Goal: Information Seeking & Learning: Learn about a topic

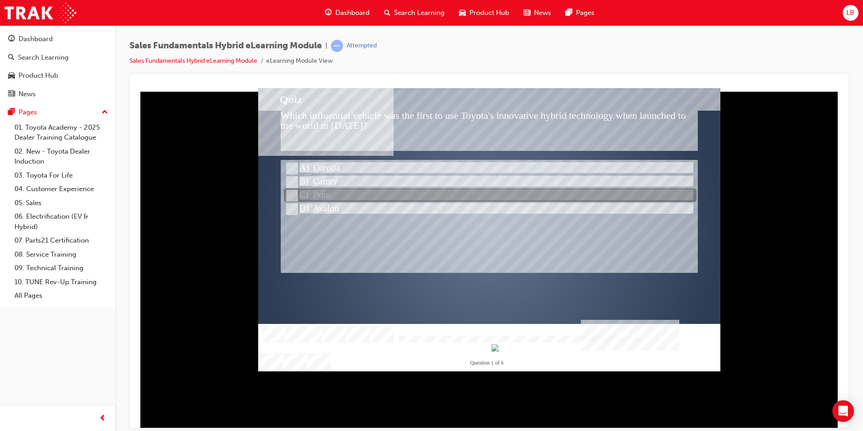
click at [334, 195] on div at bounding box center [490, 196] width 413 height 14
radio input "true"
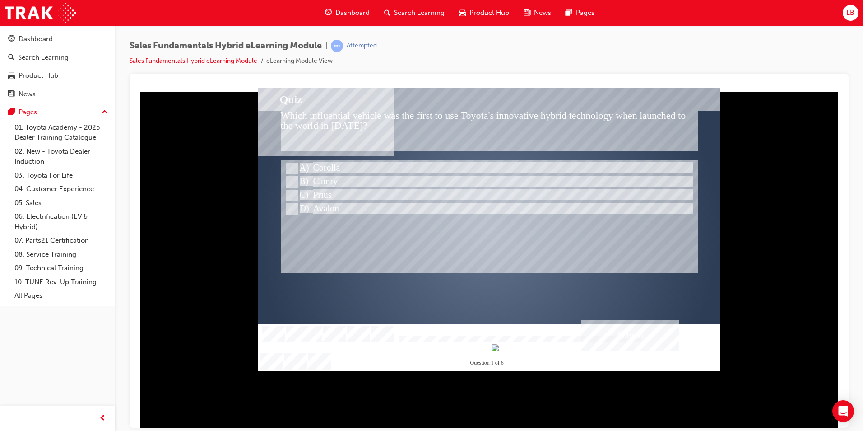
click at [646, 334] on div "Submit" at bounding box center [630, 334] width 98 height 31
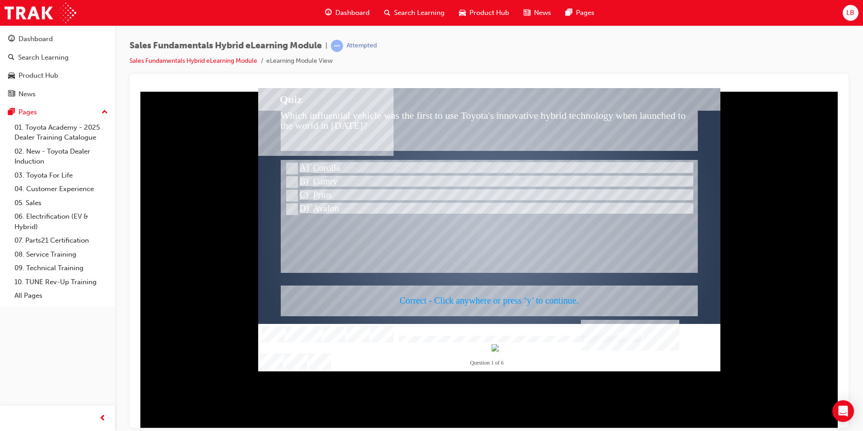
click at [528, 276] on div at bounding box center [489, 229] width 462 height 283
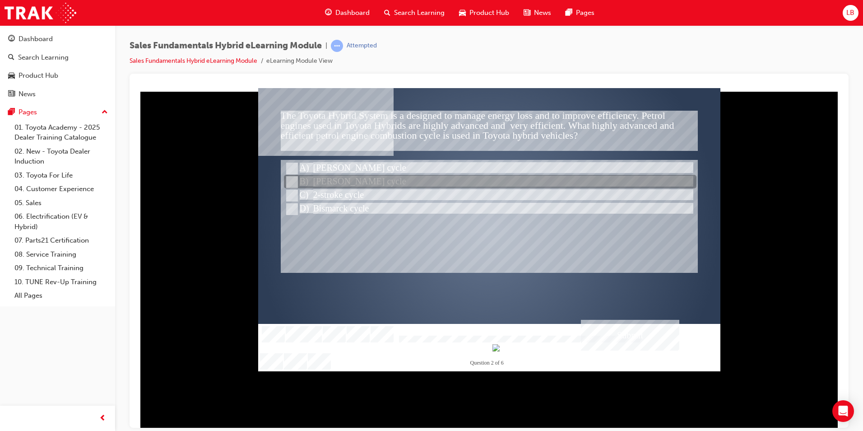
click at [338, 184] on div at bounding box center [490, 182] width 413 height 14
radio input "true"
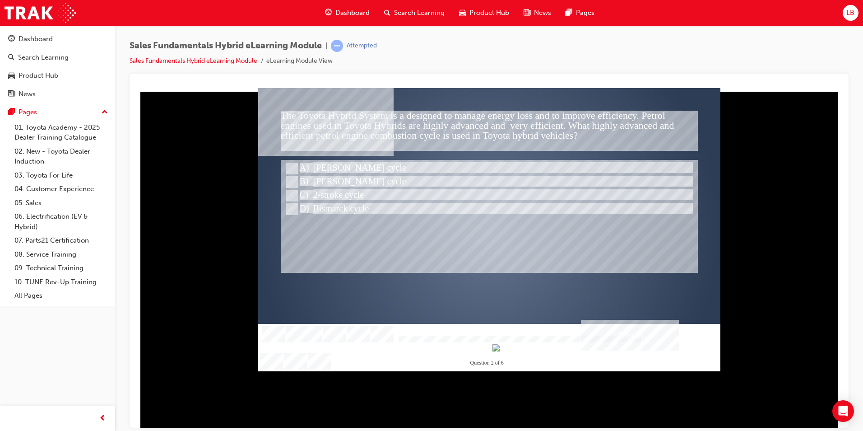
click at [641, 335] on div "Submit" at bounding box center [630, 334] width 98 height 31
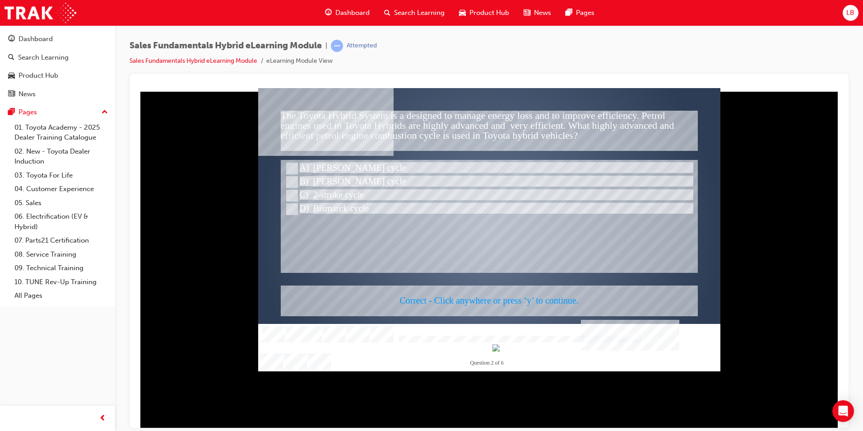
click at [456, 301] on div at bounding box center [489, 229] width 462 height 283
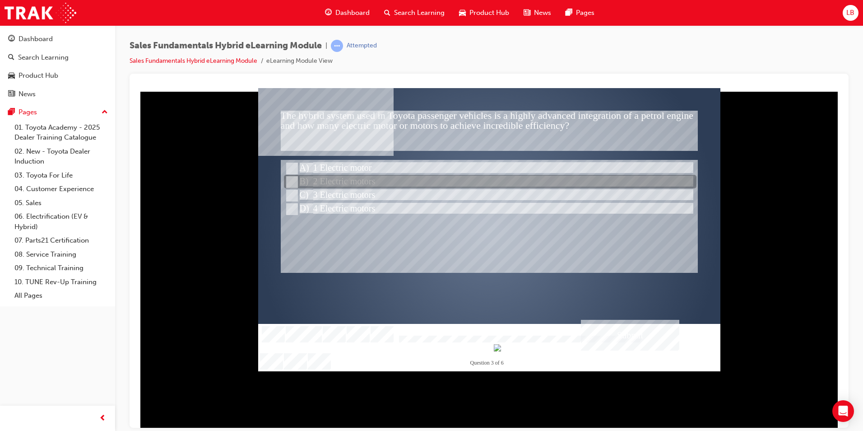
click at [344, 185] on div at bounding box center [490, 182] width 413 height 14
radio input "true"
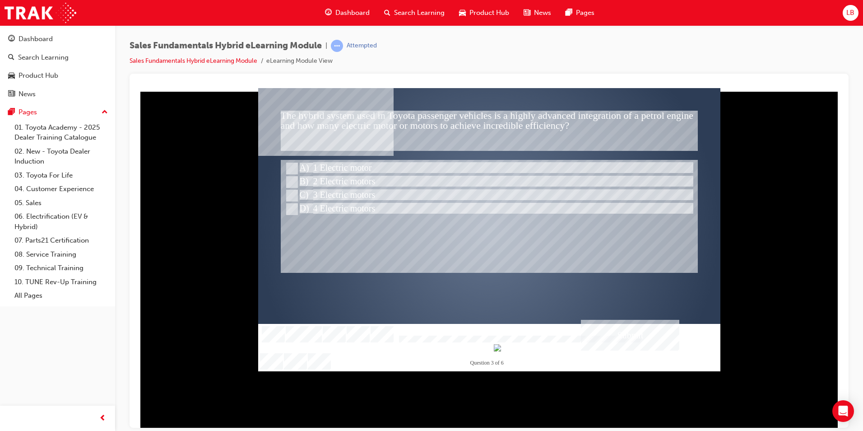
click at [650, 339] on div "Submit" at bounding box center [630, 334] width 98 height 31
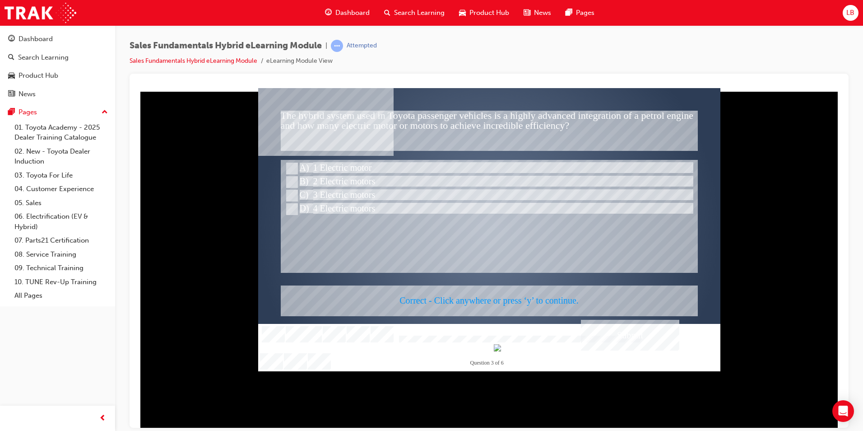
click at [485, 293] on div at bounding box center [489, 229] width 462 height 283
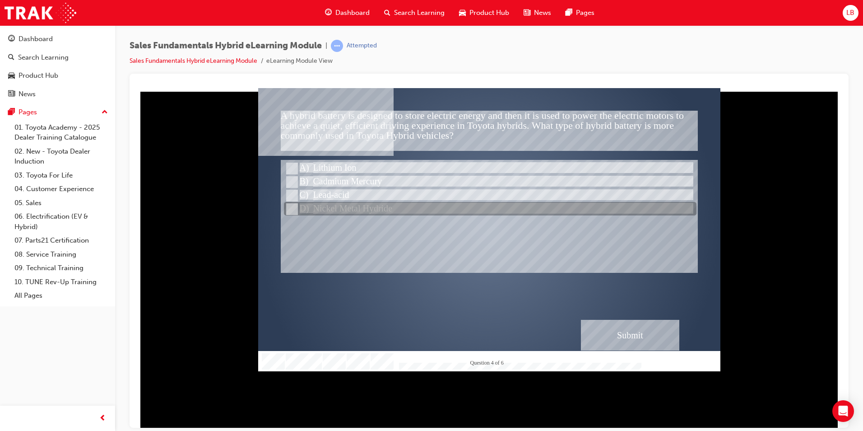
click at [353, 210] on div at bounding box center [490, 209] width 413 height 14
radio input "true"
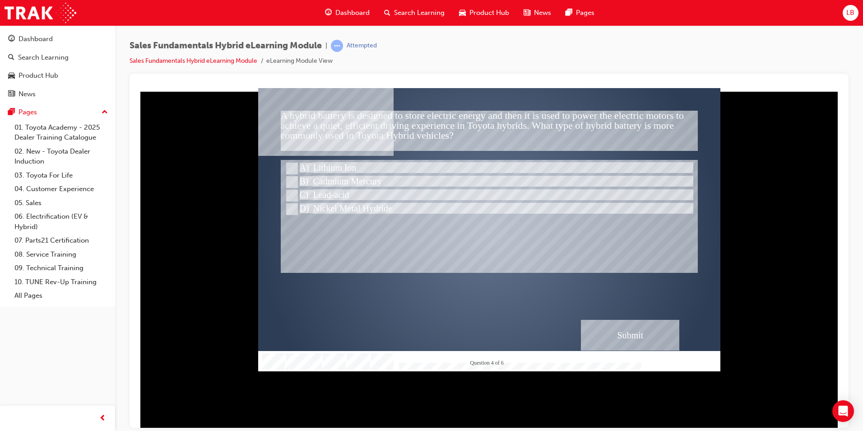
click at [630, 335] on div "Submit" at bounding box center [630, 334] width 98 height 31
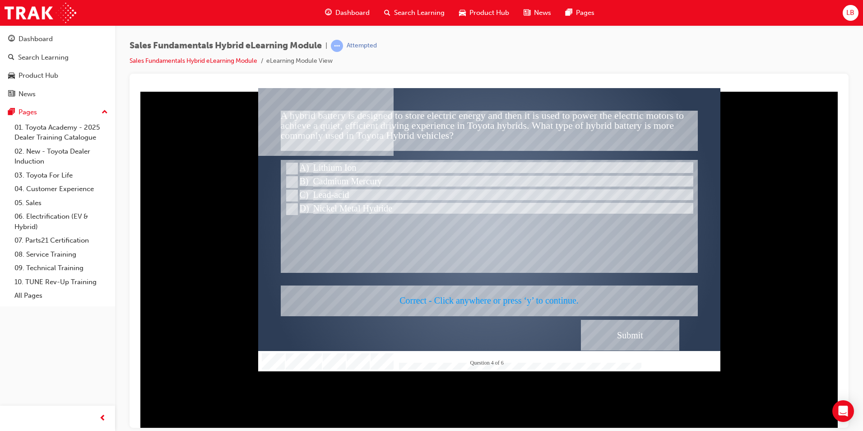
click at [479, 284] on div at bounding box center [489, 229] width 462 height 283
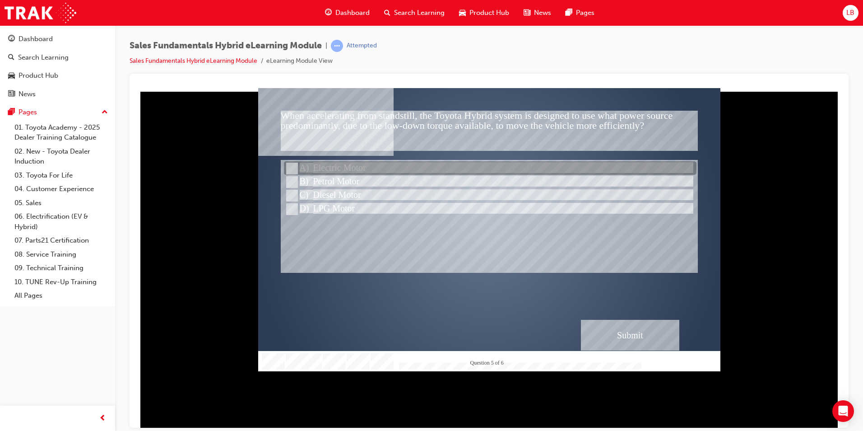
click at [348, 169] on div at bounding box center [490, 169] width 413 height 14
radio input "true"
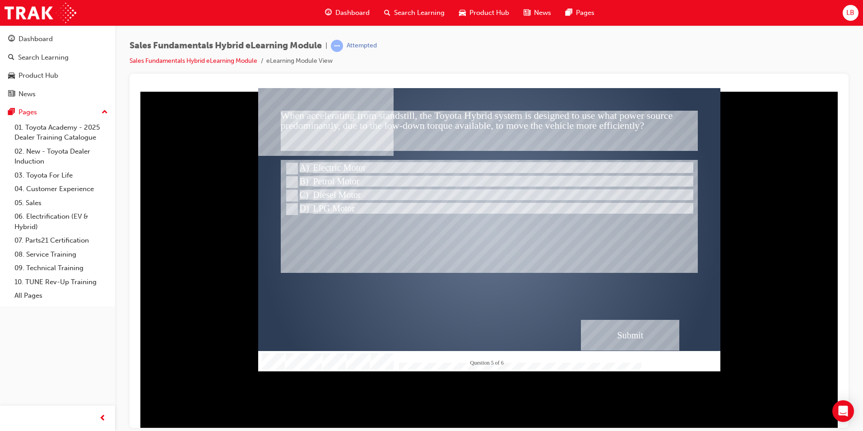
click at [646, 333] on div "Submit" at bounding box center [630, 334] width 98 height 31
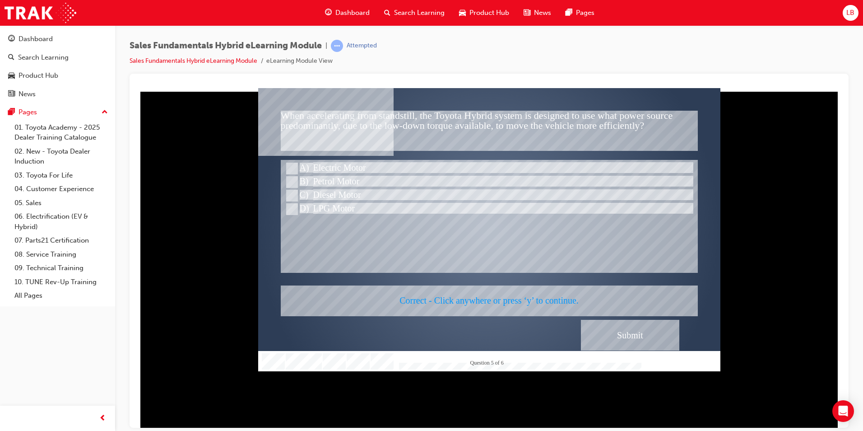
click at [476, 298] on div at bounding box center [489, 229] width 462 height 283
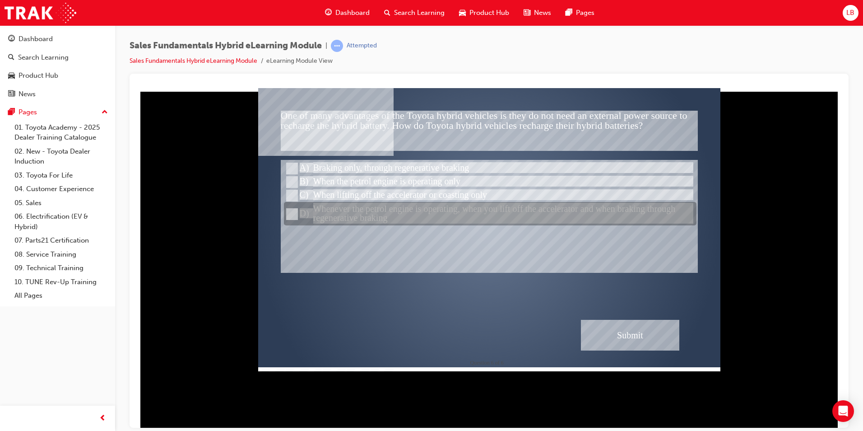
click at [360, 212] on div at bounding box center [490, 213] width 413 height 23
radio input "true"
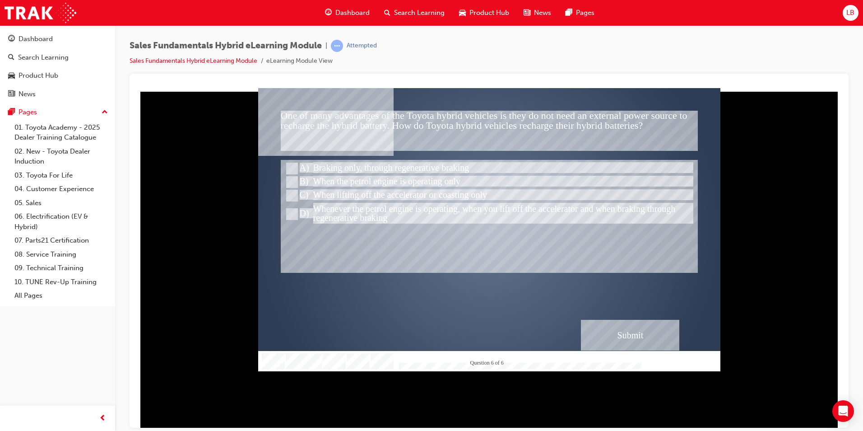
click at [609, 326] on div "Submit" at bounding box center [630, 334] width 98 height 31
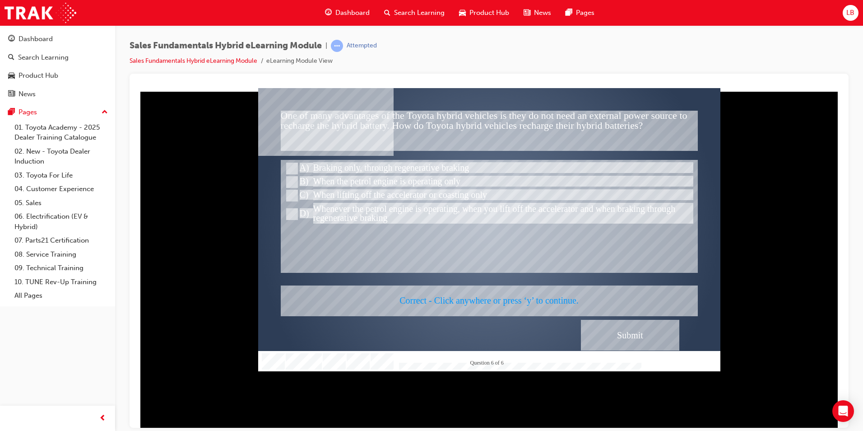
click at [496, 304] on div at bounding box center [489, 229] width 462 height 283
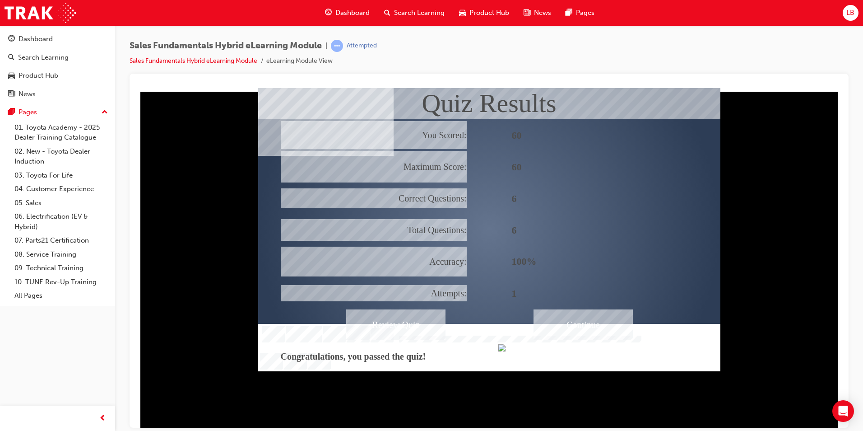
click at [578, 318] on div "Continue" at bounding box center [583, 324] width 99 height 31
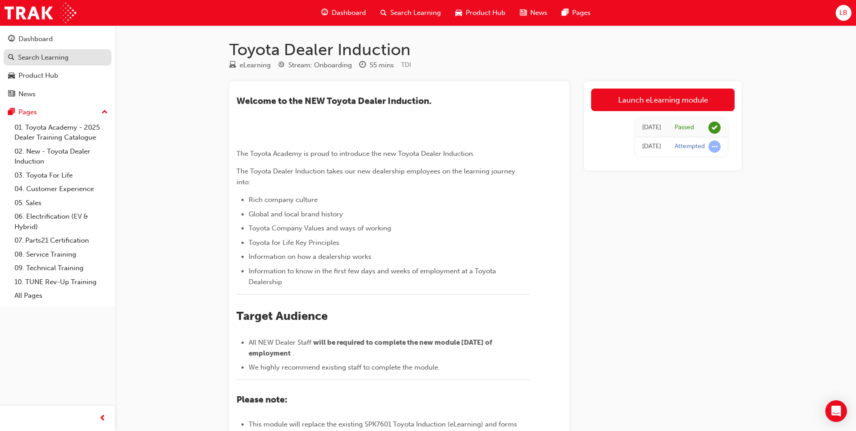
click at [60, 59] on div "Search Learning" at bounding box center [43, 57] width 51 height 10
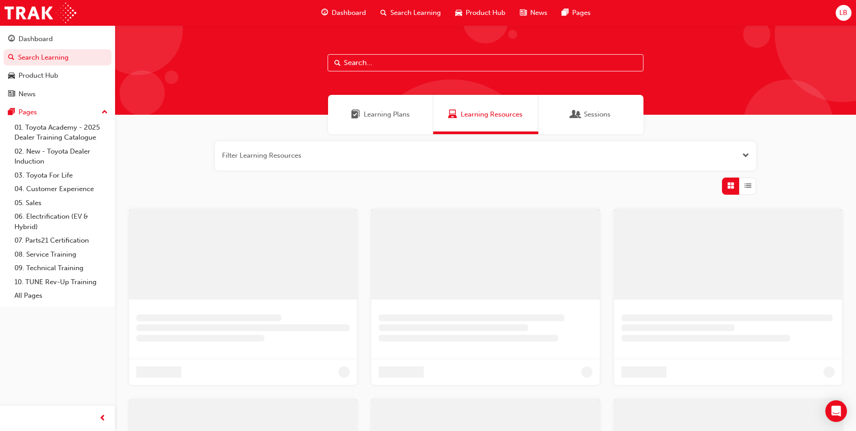
click at [363, 61] on input "text" at bounding box center [486, 62] width 316 height 17
drag, startPoint x: 188, startPoint y: 62, endPoint x: 170, endPoint y: 62, distance: 18.1
click at [170, 62] on div "FUNDMENTAL" at bounding box center [489, 69] width 748 height 89
type input "fundamental"
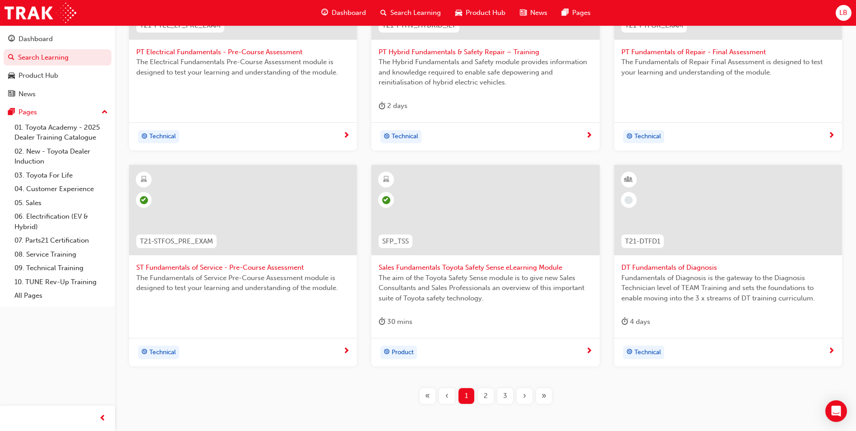
scroll to position [306, 0]
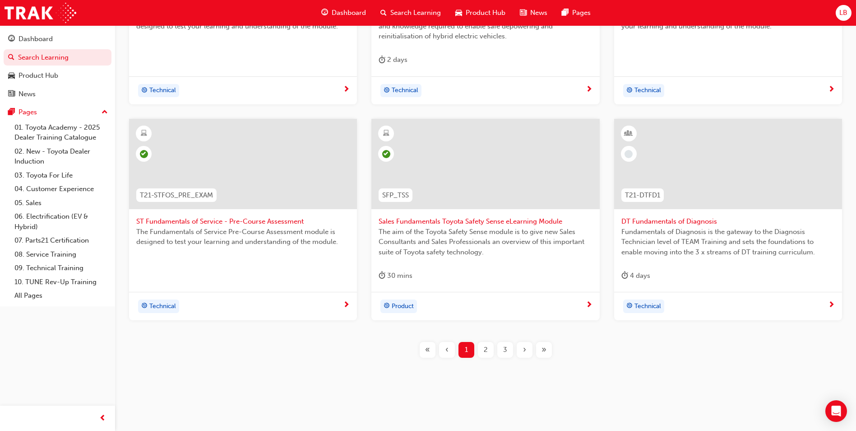
click at [487, 354] on span "2" at bounding box center [486, 349] width 4 height 10
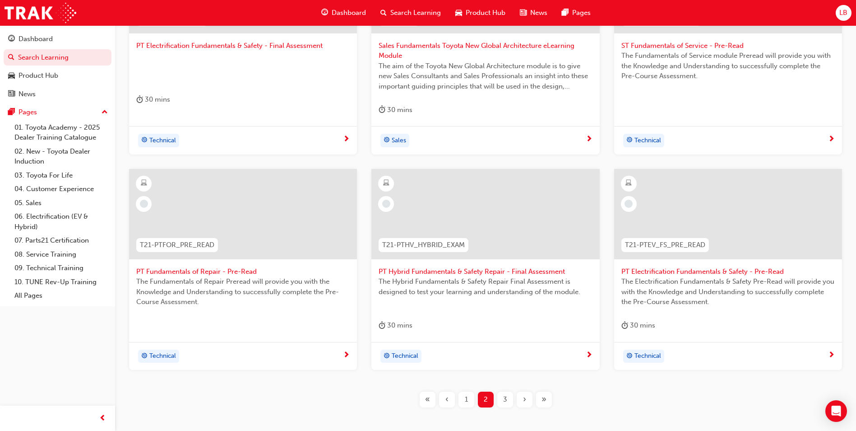
scroll to position [271, 0]
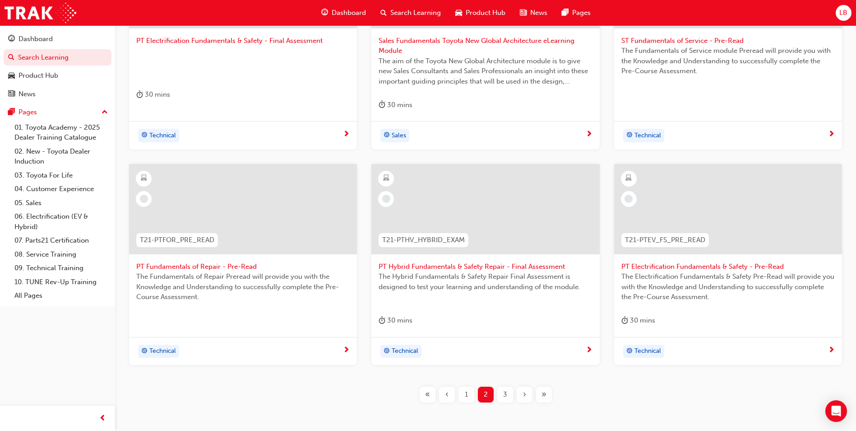
click at [508, 394] on div "3" at bounding box center [505, 394] width 16 height 16
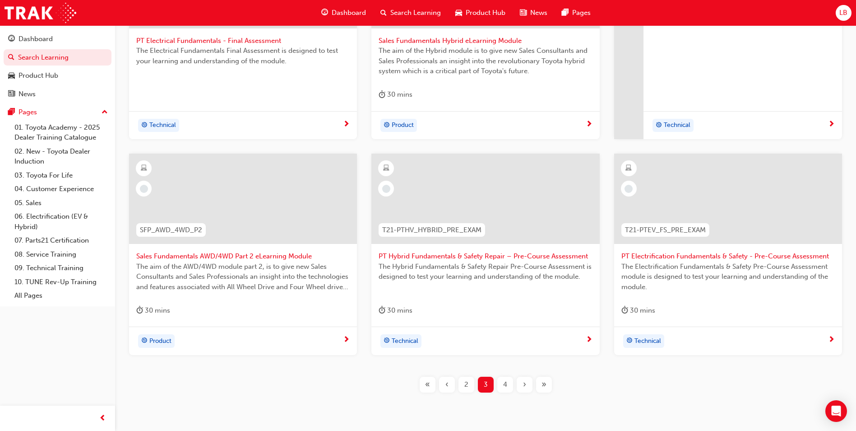
click at [255, 259] on span "Sales Fundamentals AWD/4WD Part 2 eLearning Module" at bounding box center [243, 256] width 214 height 10
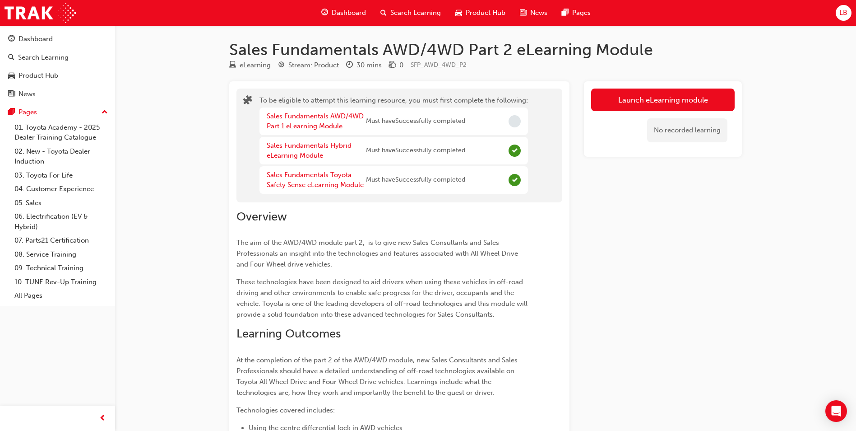
click at [307, 121] on div "Sales Fundamentals AWD/4WD Part 1 eLearning Module" at bounding box center [316, 121] width 99 height 20
click at [309, 116] on link "Sales Fundamentals AWD/4WD Part 1 eLearning Module" at bounding box center [315, 121] width 97 height 19
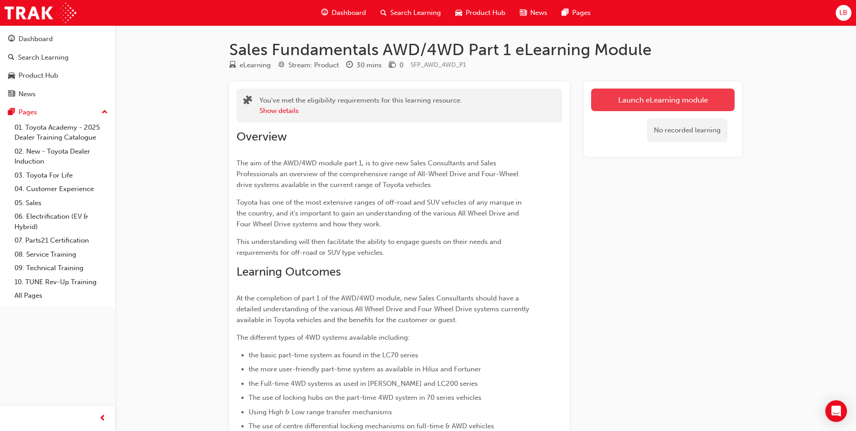
click at [650, 98] on link "Launch eLearning module" at bounding box center [663, 99] width 144 height 23
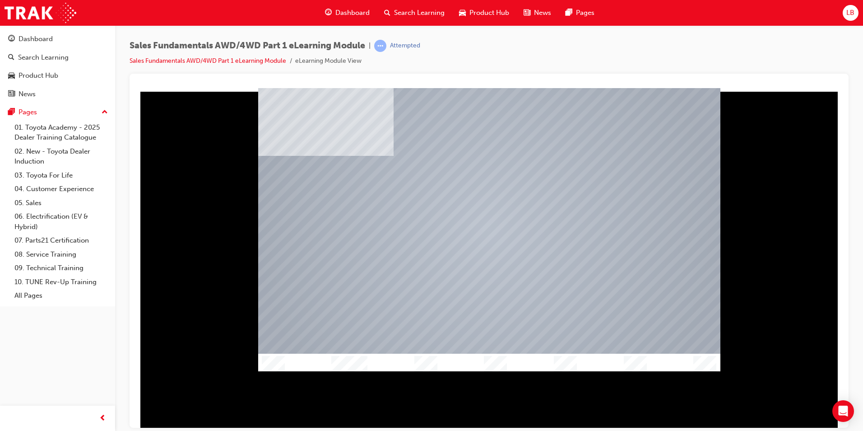
click at [405, 291] on div at bounding box center [489, 229] width 462 height 277
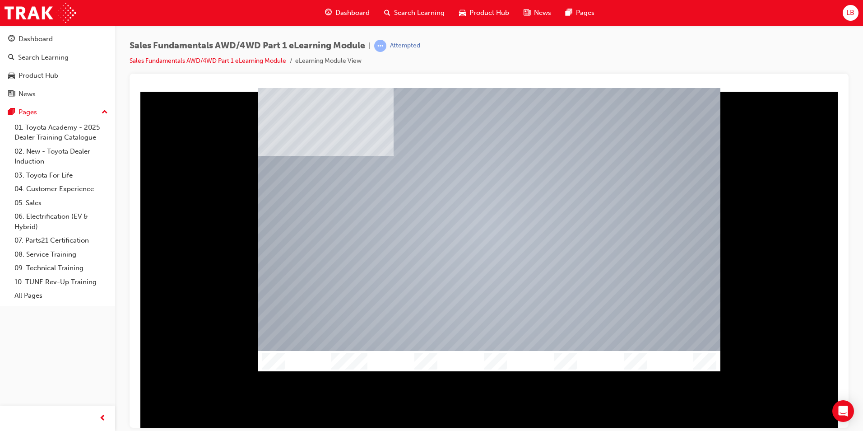
click at [345, 363] on div at bounding box center [489, 360] width 462 height 20
